Goal: Information Seeking & Learning: Check status

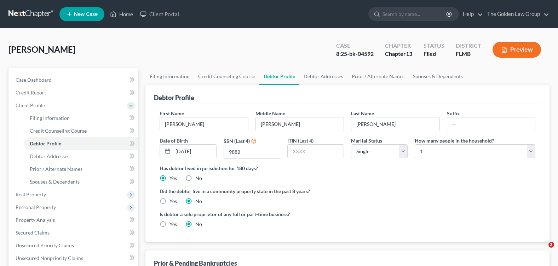
select select "0"
click at [387, 13] on input "search" at bounding box center [414, 13] width 65 height 13
type input "[PERSON_NAME]"
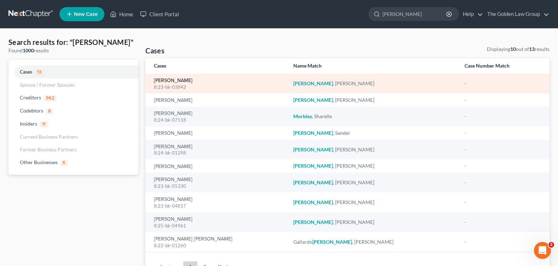
click at [160, 78] on link "[PERSON_NAME]" at bounding box center [173, 80] width 39 height 5
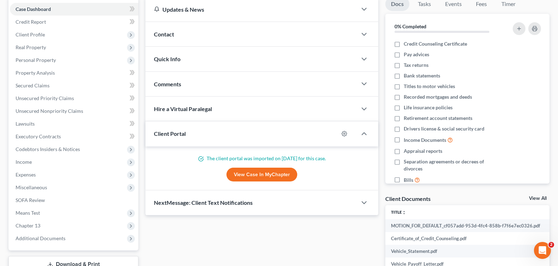
scroll to position [106, 0]
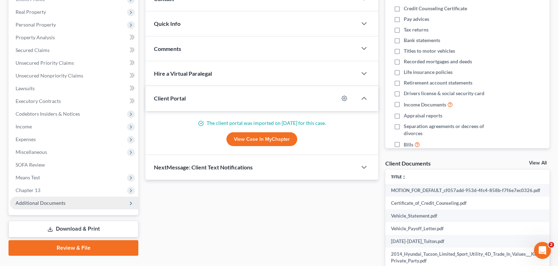
click at [48, 202] on span "Additional Documents" at bounding box center [41, 203] width 50 height 6
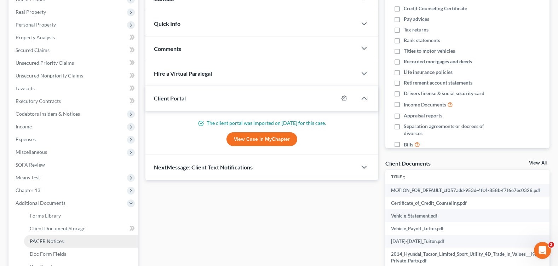
click at [57, 242] on span "PACER Notices" at bounding box center [47, 241] width 34 height 6
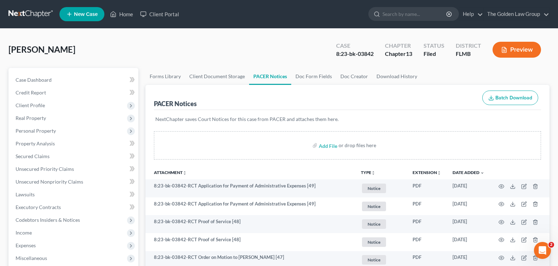
click at [231, 25] on nav "Home New Case Client Portal The Golden Law Group courtney@brandonlawyer.com My …" at bounding box center [279, 14] width 558 height 28
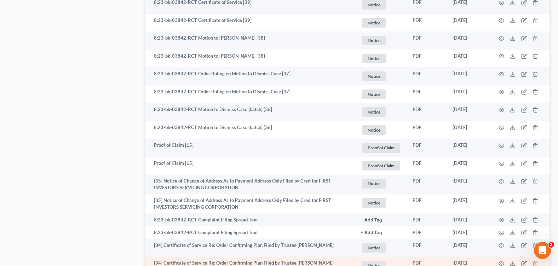
scroll to position [601, 0]
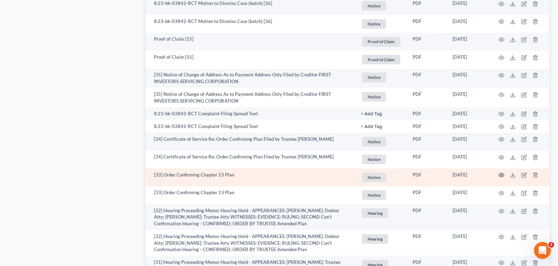
click at [501, 175] on icon "button" at bounding box center [501, 175] width 6 height 6
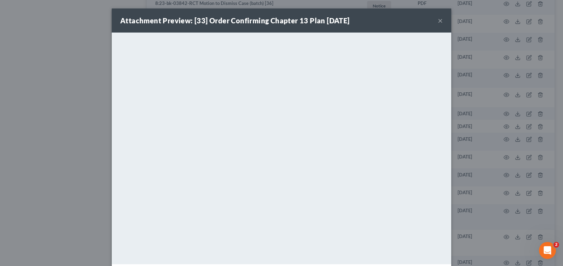
click at [433, 21] on div "Attachment Preview: [33] Order Confirming Chapter 13 Plan 05/30/2024 ×" at bounding box center [282, 20] width 340 height 24
click at [438, 21] on button "×" at bounding box center [440, 20] width 5 height 8
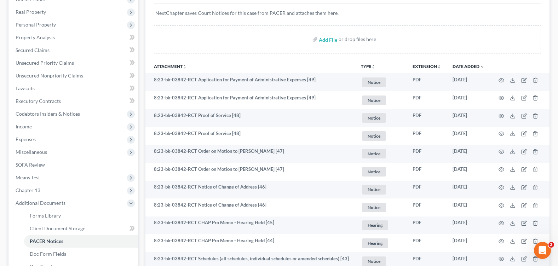
scroll to position [0, 0]
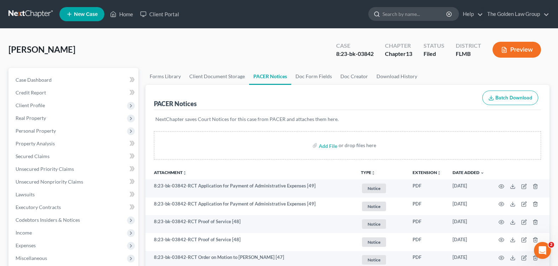
click at [404, 12] on input "search" at bounding box center [414, 13] width 65 height 13
click at [391, 17] on input "search" at bounding box center [414, 13] width 65 height 13
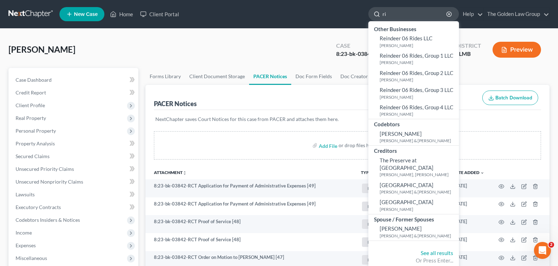
type input "r"
type input "ridleuy"
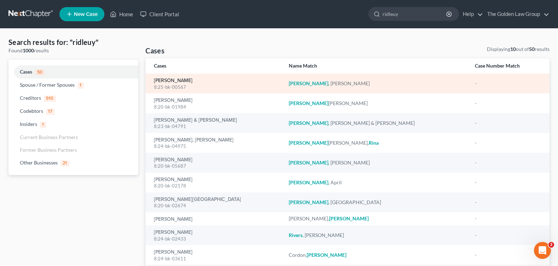
click at [177, 79] on link "[PERSON_NAME]" at bounding box center [173, 80] width 39 height 5
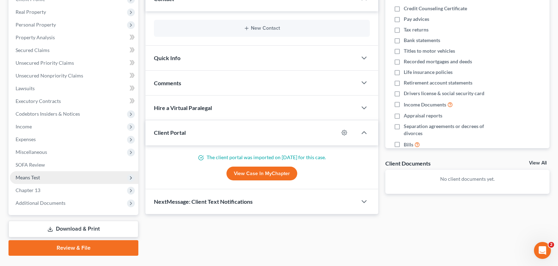
scroll to position [123, 0]
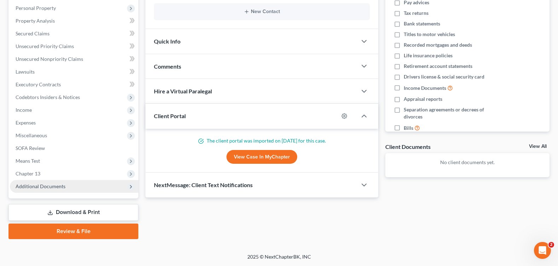
click at [52, 185] on span "Additional Documents" at bounding box center [41, 186] width 50 height 6
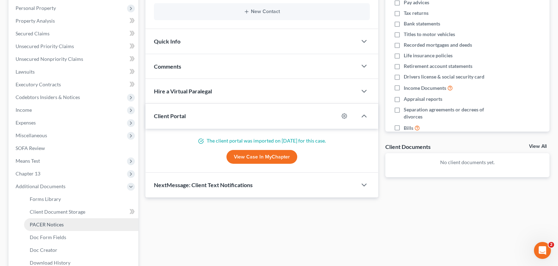
click at [46, 221] on span "PACER Notices" at bounding box center [47, 224] width 34 height 6
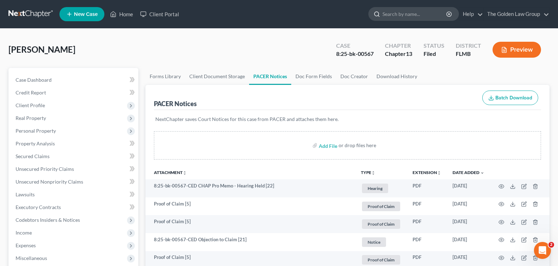
click at [386, 14] on input "search" at bounding box center [414, 13] width 65 height 13
type input "alicea"
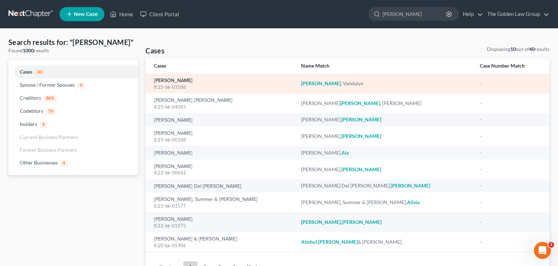
click at [180, 80] on link "[PERSON_NAME]" at bounding box center [173, 80] width 39 height 5
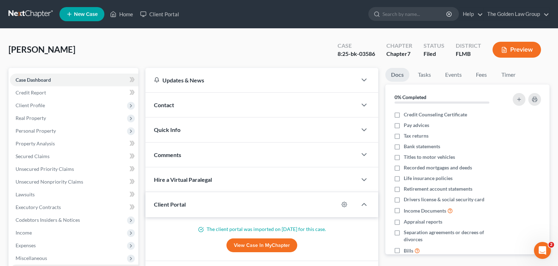
scroll to position [110, 0]
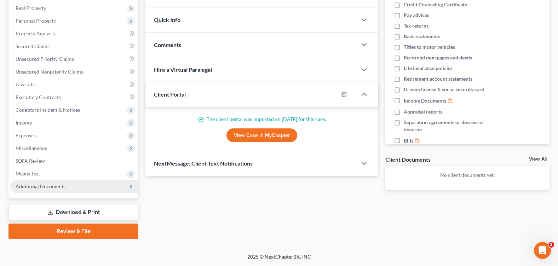
click at [63, 182] on span "Additional Documents" at bounding box center [74, 186] width 128 height 13
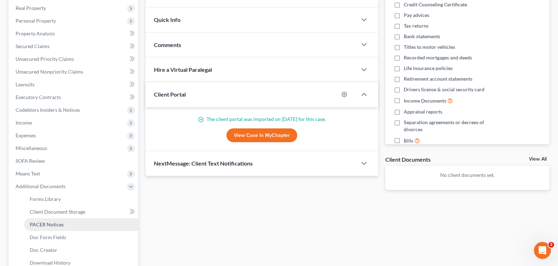
click at [68, 224] on link "PACER Notices" at bounding box center [81, 224] width 114 height 13
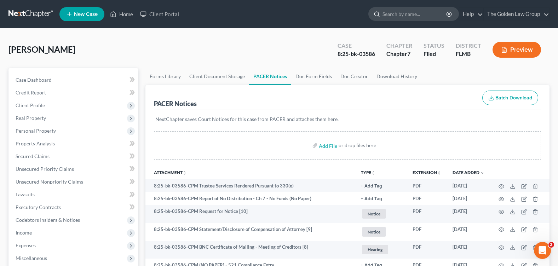
click at [396, 11] on input "search" at bounding box center [414, 13] width 65 height 13
type input "[PERSON_NAME]"
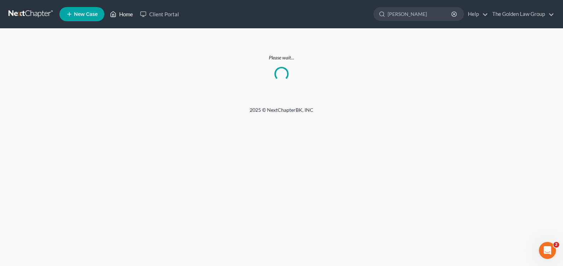
click at [123, 15] on link "Home" at bounding box center [121, 14] width 30 height 13
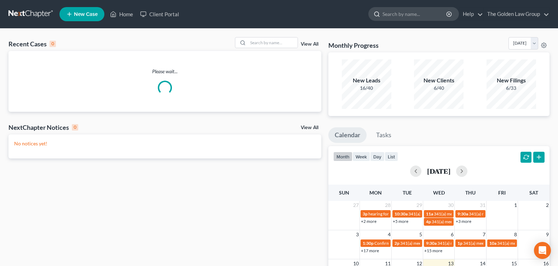
click at [391, 19] on input "search" at bounding box center [414, 13] width 65 height 13
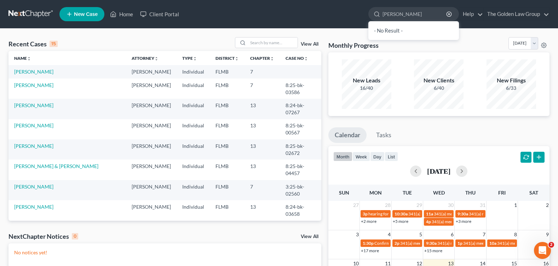
type input "[PERSON_NAME]"
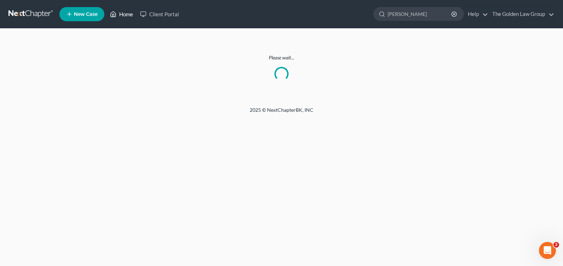
click at [118, 12] on link "Home" at bounding box center [121, 14] width 30 height 13
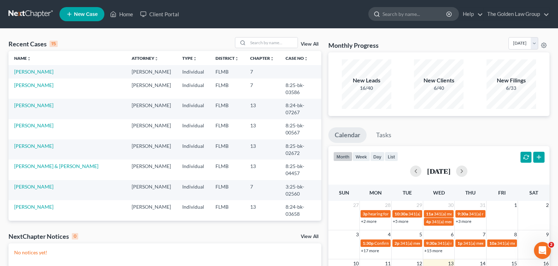
click at [416, 11] on input "search" at bounding box center [414, 13] width 65 height 13
type input "[PERSON_NAME]"
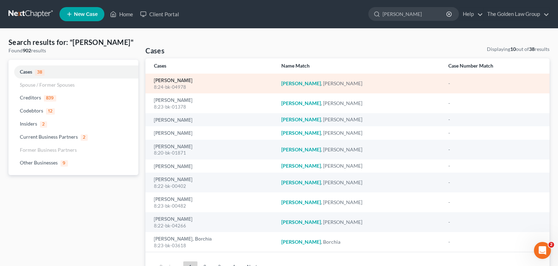
click at [168, 81] on link "[PERSON_NAME]" at bounding box center [173, 80] width 39 height 5
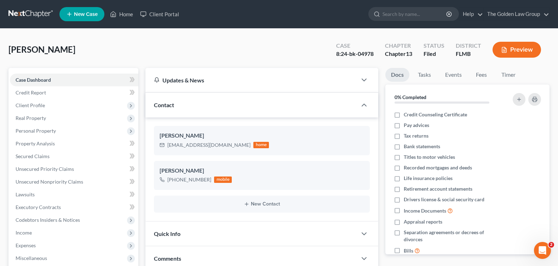
click at [96, 53] on div "[PERSON_NAME] Upgraded Case 8:24-bk-04978 Chapter Chapter 13 Status Filed Distr…" at bounding box center [278, 52] width 541 height 31
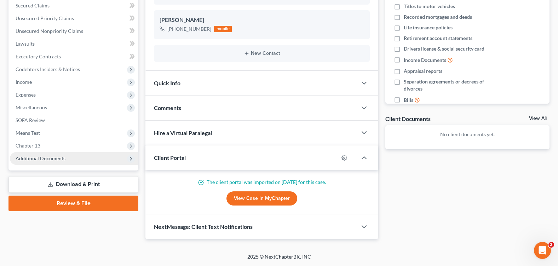
click at [39, 157] on span "Additional Documents" at bounding box center [41, 158] width 50 height 6
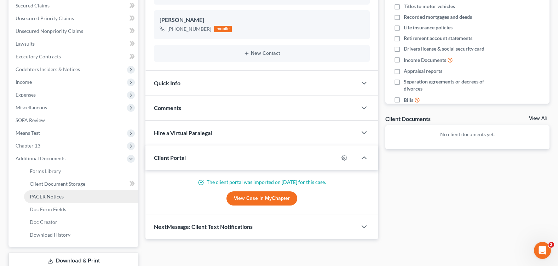
click at [51, 196] on span "PACER Notices" at bounding box center [47, 196] width 34 height 6
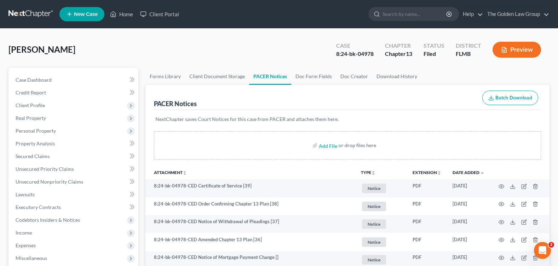
click at [209, 56] on div "[PERSON_NAME] Upgraded Case 8:24-bk-04978 Chapter Chapter 13 Status Filed Distr…" at bounding box center [278, 52] width 541 height 31
click at [415, 15] on input "search" at bounding box center [414, 13] width 65 height 13
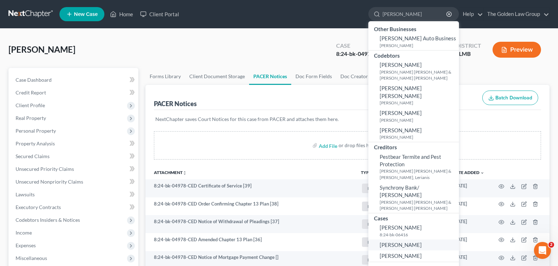
type input "[PERSON_NAME]"
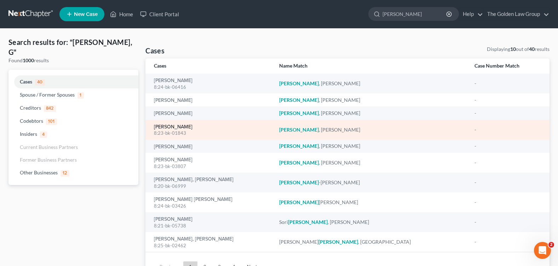
click at [170, 127] on link "[PERSON_NAME]" at bounding box center [173, 126] width 39 height 5
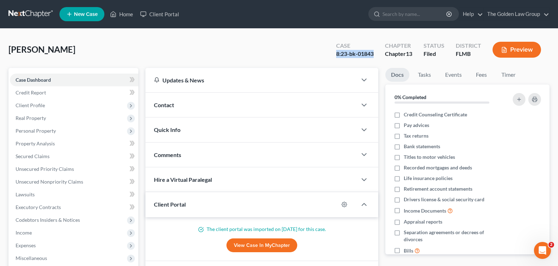
drag, startPoint x: 332, startPoint y: 52, endPoint x: 377, endPoint y: 53, distance: 44.6
click at [377, 53] on div "Case 8:23-bk-01843" at bounding box center [354, 50] width 49 height 21
copy div "8:23-bk-01843"
click at [387, 14] on input "search" at bounding box center [414, 13] width 65 height 13
type input "[PERSON_NAME]"
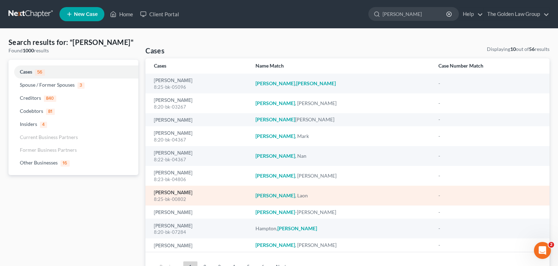
click at [178, 191] on link "[PERSON_NAME]" at bounding box center [173, 192] width 39 height 5
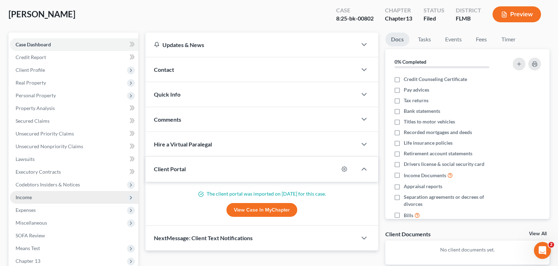
scroll to position [123, 0]
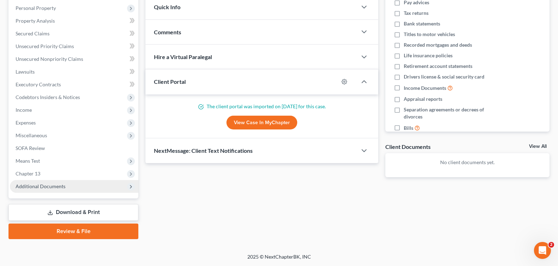
click at [57, 187] on span "Additional Documents" at bounding box center [41, 186] width 50 height 6
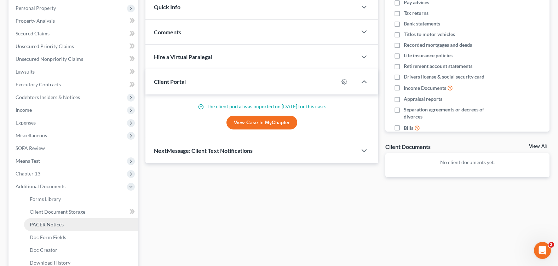
click at [58, 220] on link "PACER Notices" at bounding box center [81, 224] width 114 height 13
